Goal: Find contact information: Find contact information

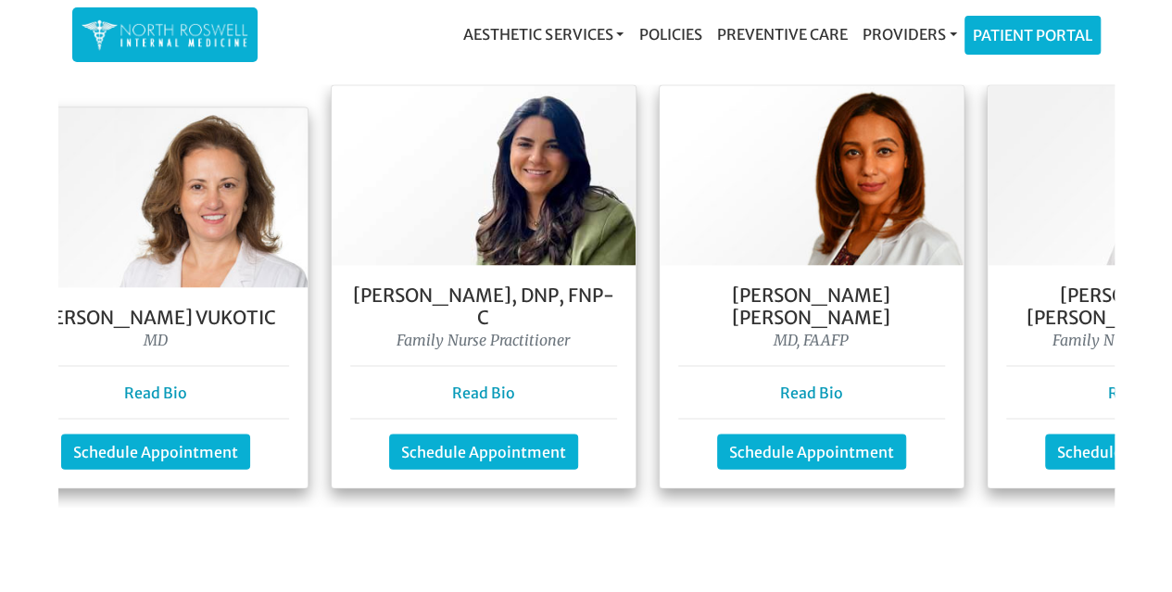
scroll to position [0, 111]
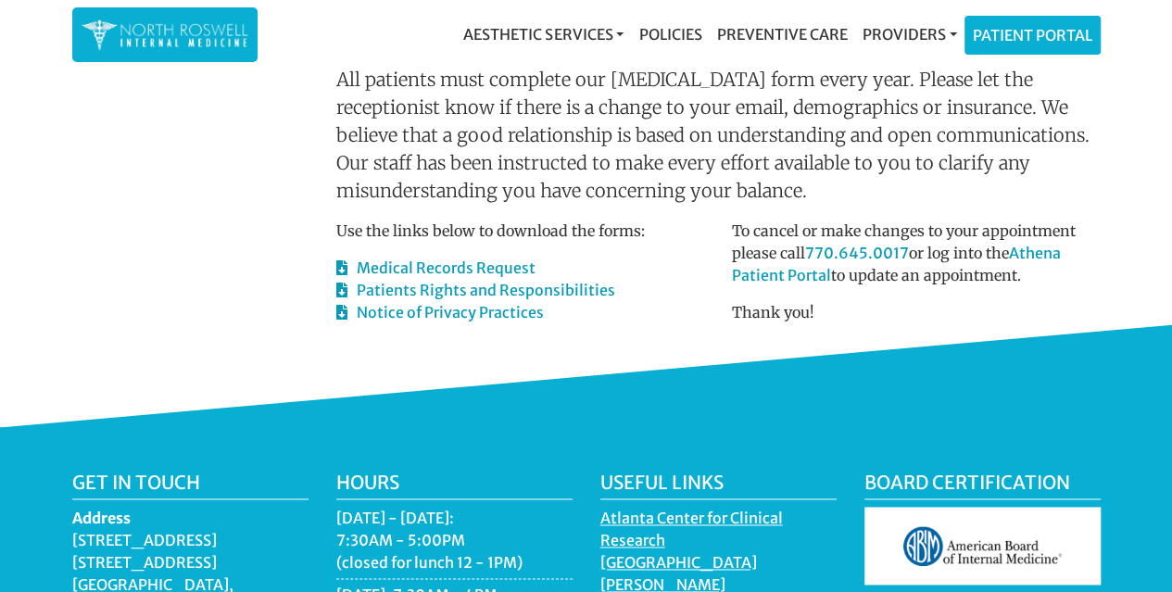
scroll to position [1317, 0]
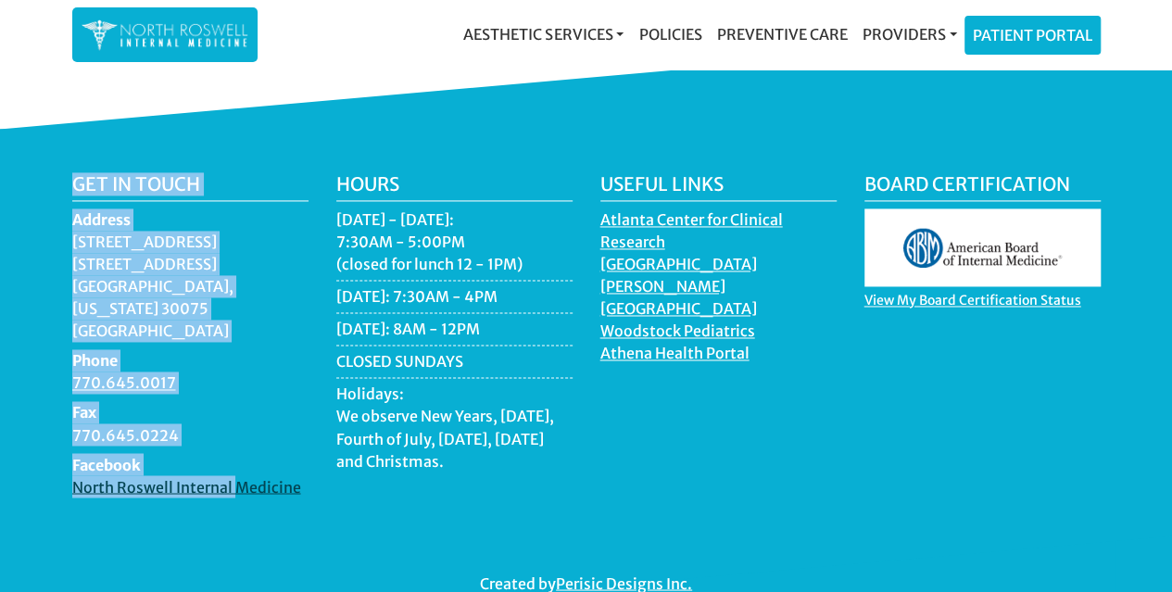
drag, startPoint x: 52, startPoint y: 446, endPoint x: 232, endPoint y: 445, distance: 179.7
click at [233, 446] on div "Get in touch Address 11050 Crabapple Road Building A, Suite 104B Roswell, Georg…" at bounding box center [586, 383] width 1172 height 509
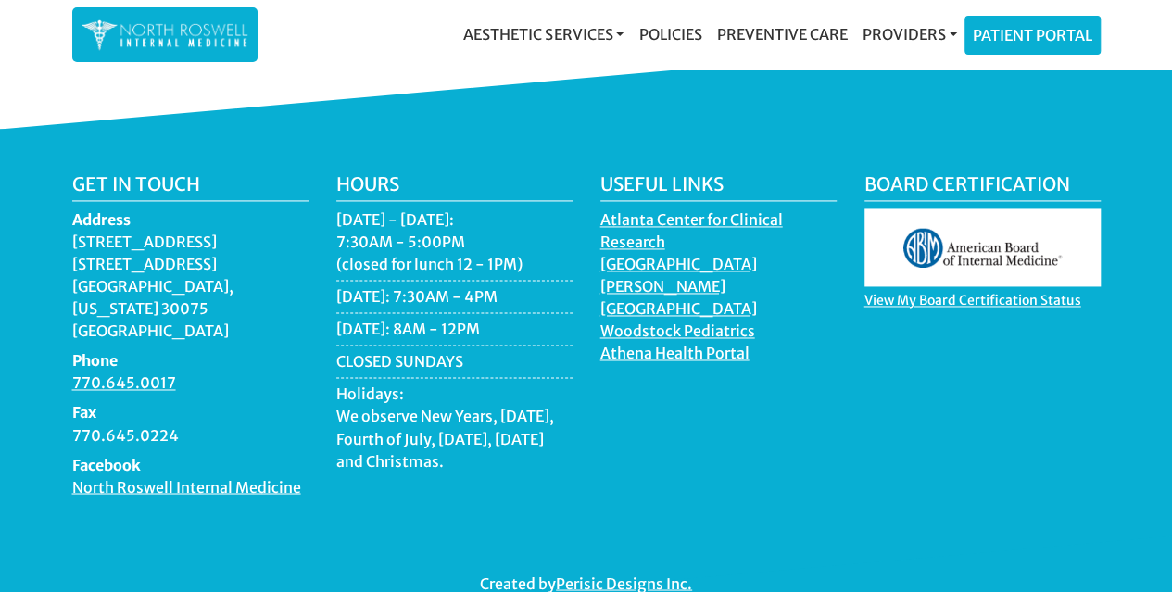
click at [255, 489] on div "Get in touch Address 11050 Crabapple Road Building A, Suite 104B Roswell, Georg…" at bounding box center [586, 383] width 1172 height 509
drag, startPoint x: 303, startPoint y: 446, endPoint x: 74, endPoint y: 446, distance: 228.8
click at [74, 475] on dd "North Roswell Internal Medicine" at bounding box center [190, 486] width 236 height 22
copy link "North Roswell Internal Medicine"
